Goal: Task Accomplishment & Management: Manage account settings

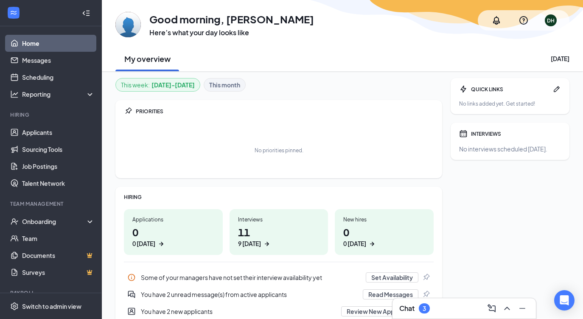
scroll to position [17, 0]
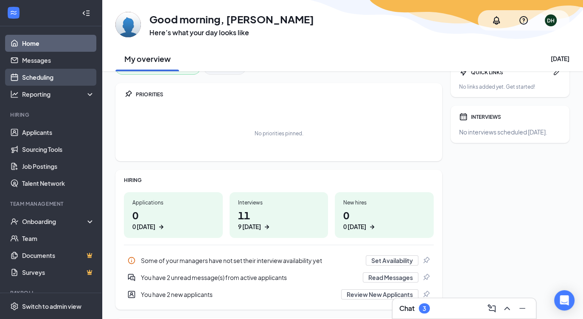
click at [35, 77] on link "Scheduling" at bounding box center [58, 77] width 73 height 17
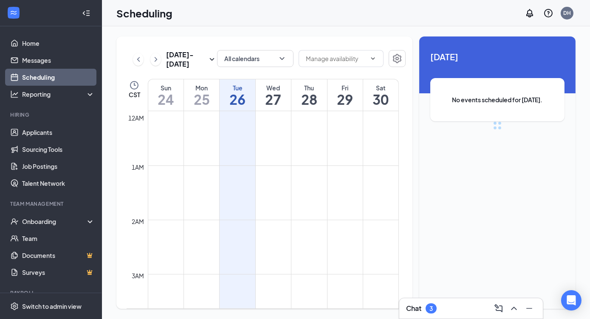
scroll to position [417, 0]
click at [335, 188] on td at bounding box center [273, 190] width 251 height 14
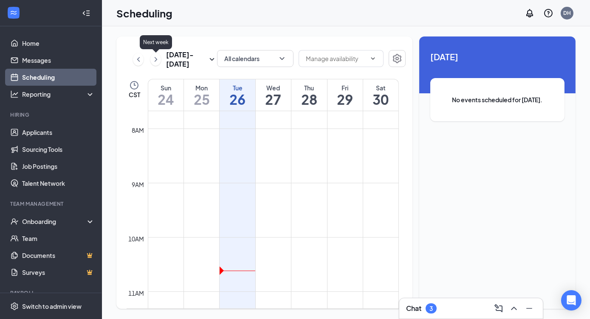
click at [157, 63] on icon "ChevronRight" at bounding box center [156, 59] width 8 height 10
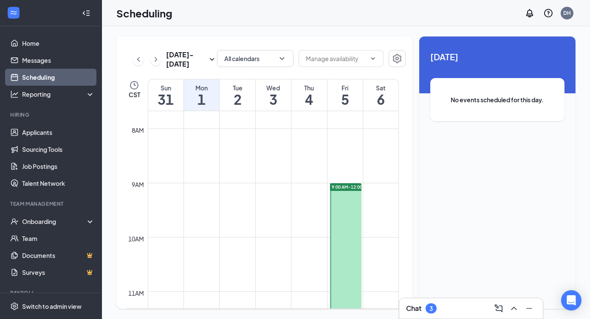
drag, startPoint x: 341, startPoint y: 254, endPoint x: 285, endPoint y: 253, distance: 56.0
click at [285, 253] on td at bounding box center [273, 258] width 251 height 14
click at [337, 186] on link "9:00 AM-12:00 PM" at bounding box center [345, 264] width 34 height 163
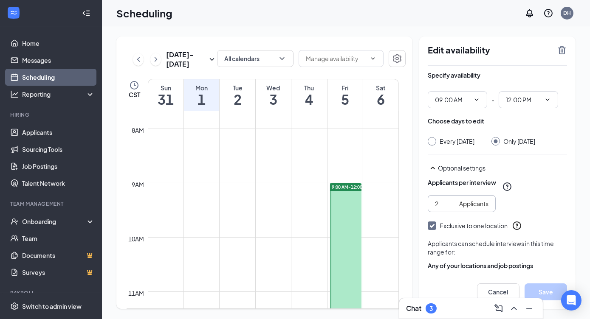
scroll to position [25, 0]
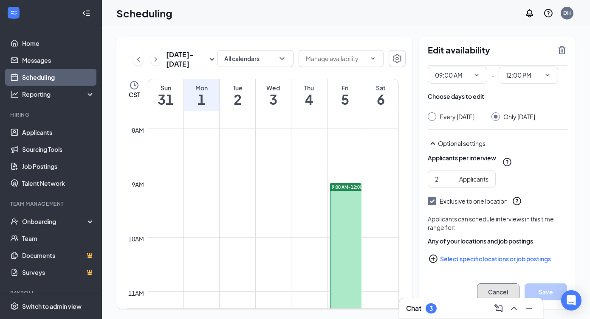
click at [499, 292] on button "Cancel" at bounding box center [498, 292] width 42 height 17
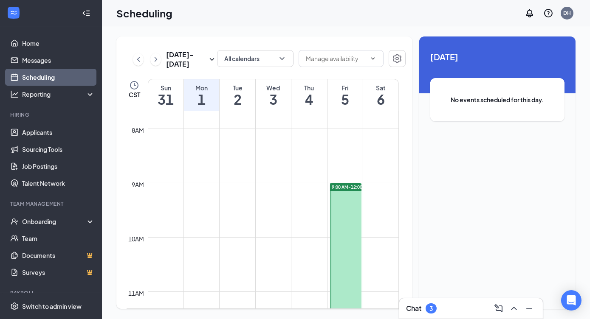
click at [345, 185] on span "9:00 AM-12:00 PM" at bounding box center [351, 187] width 38 height 6
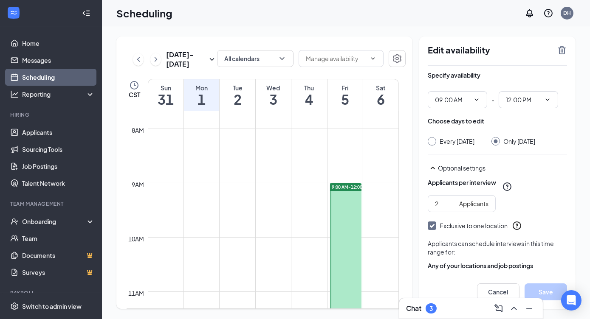
scroll to position [25, 0]
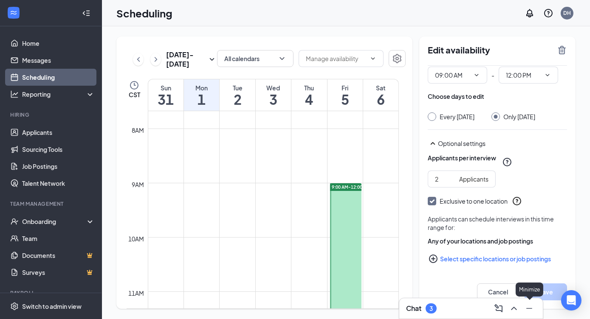
click at [530, 309] on icon "Minimize" at bounding box center [529, 309] width 10 height 10
click at [502, 292] on button "Cancel" at bounding box center [498, 292] width 42 height 17
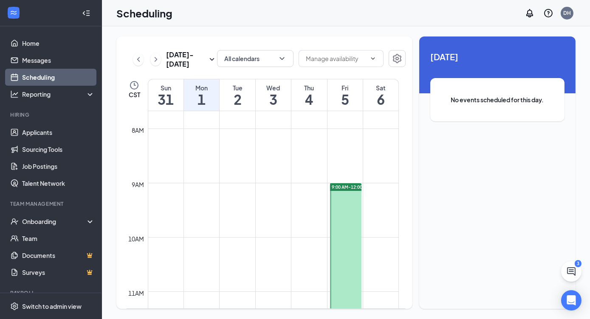
click at [349, 188] on span "9:00 AM-12:00 PM" at bounding box center [351, 187] width 38 height 6
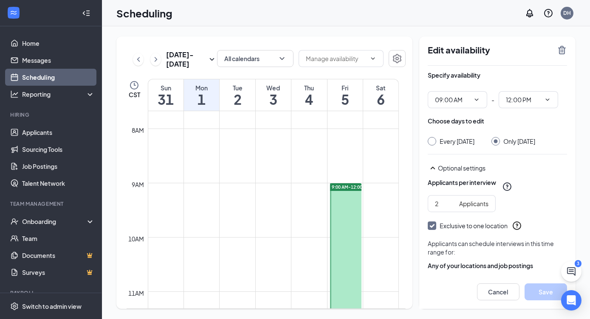
click at [341, 96] on h1 "5" at bounding box center [344, 99] width 35 height 14
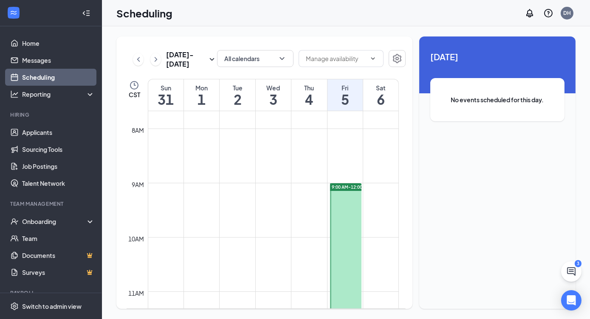
click at [343, 186] on span "9:00 AM-12:00 PM" at bounding box center [351, 187] width 38 height 6
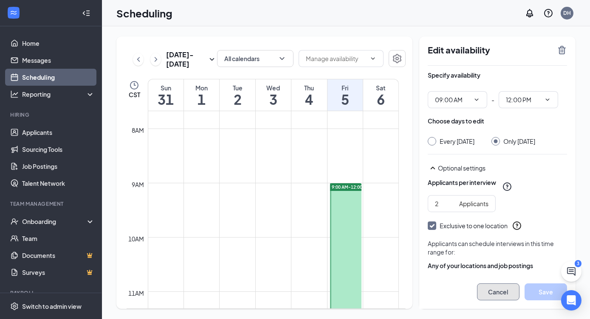
click at [491, 291] on button "Cancel" at bounding box center [498, 292] width 42 height 17
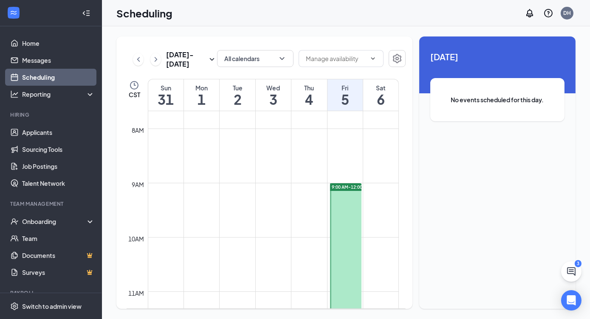
click at [342, 186] on span "9:00 AM-12:00 PM" at bounding box center [351, 187] width 38 height 6
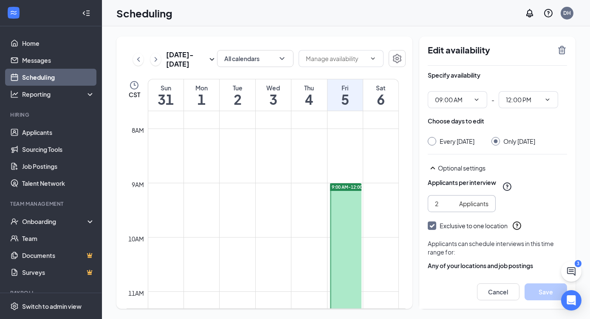
scroll to position [25, 0]
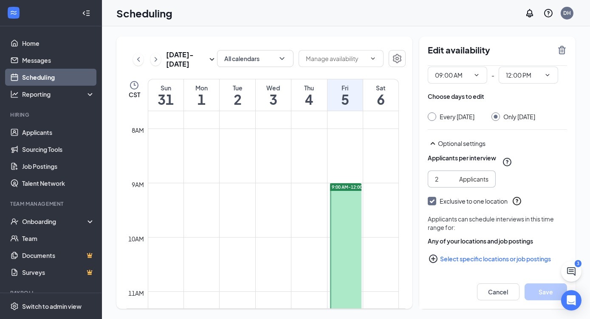
click at [445, 177] on input "2" at bounding box center [445, 178] width 21 height 9
click at [532, 291] on button "Save" at bounding box center [545, 292] width 42 height 17
click at [442, 178] on input "0" at bounding box center [445, 178] width 21 height 9
click at [445, 194] on div "Applicants per interview 0 Applicants Exclusive to one location Applicants can …" at bounding box center [496, 208] width 139 height 119
click at [444, 177] on input "0" at bounding box center [445, 178] width 21 height 9
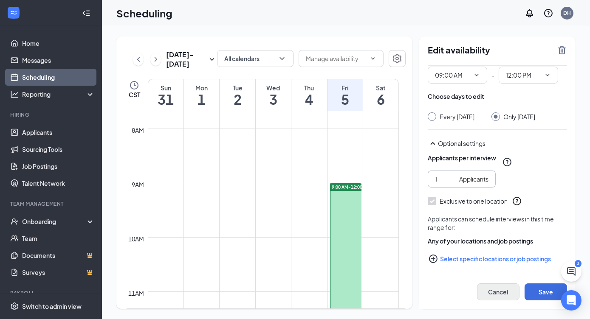
type input "1"
click at [498, 292] on button "Cancel" at bounding box center [498, 292] width 42 height 17
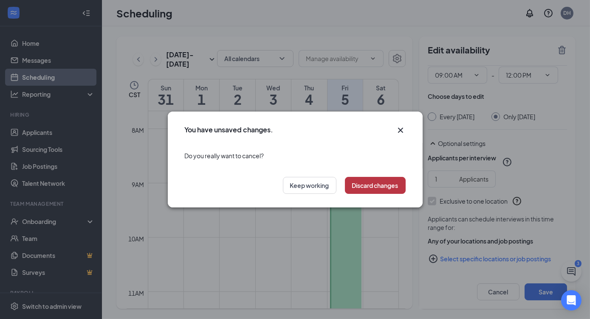
click at [364, 186] on button "Discard changes" at bounding box center [375, 185] width 61 height 17
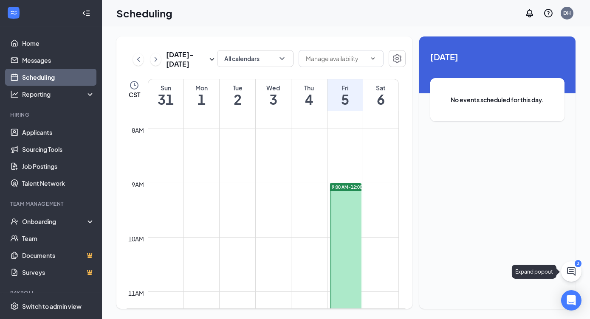
click at [576, 276] on button at bounding box center [571, 271] width 20 height 20
click at [452, 313] on div "Chat 3" at bounding box center [471, 309] width 130 height 14
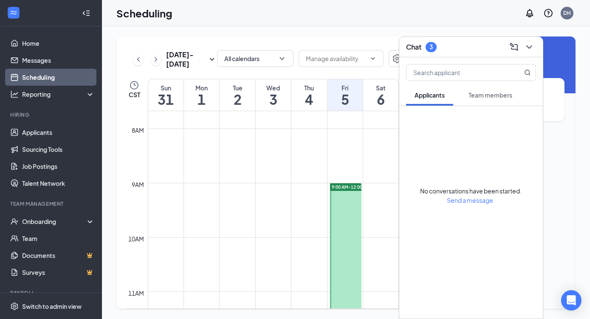
click at [486, 92] on span "Team members" at bounding box center [490, 95] width 44 height 8
